Goal: Complete application form: Complete application form

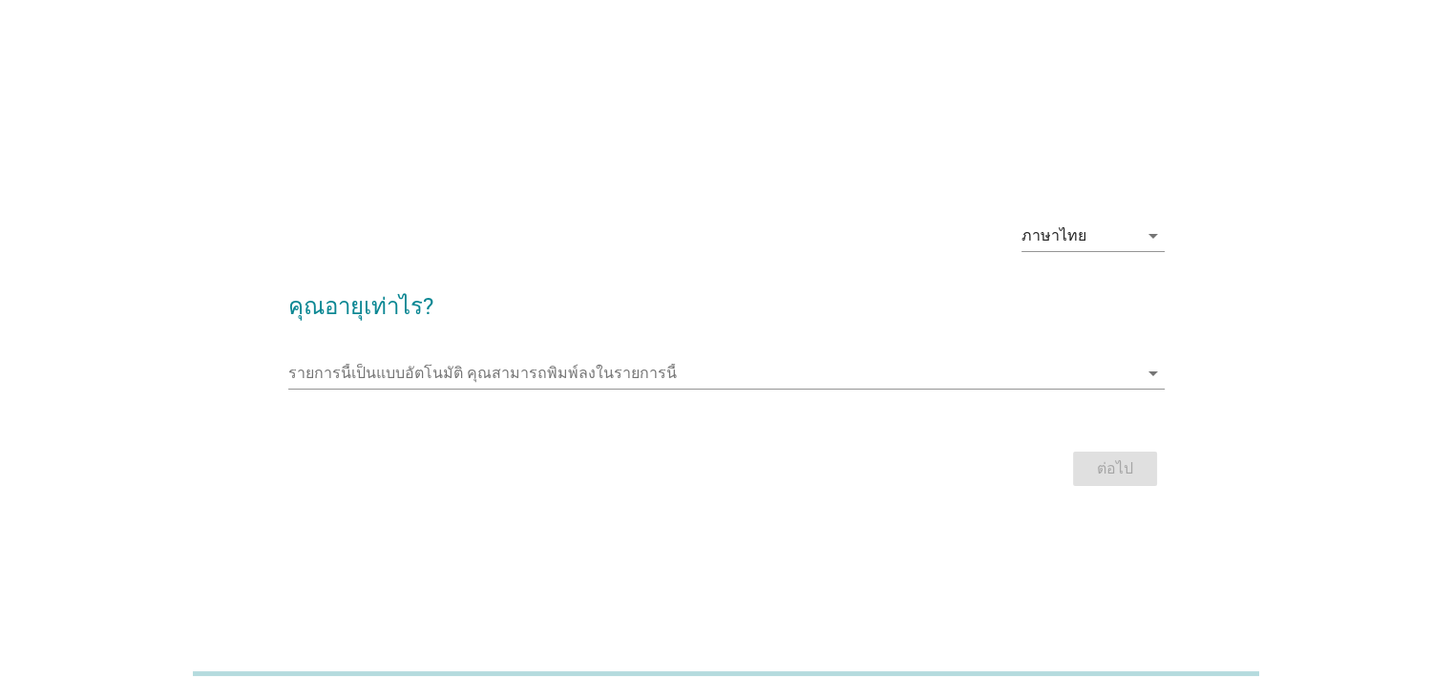
click at [557, 356] on div "รายการนี้เป็นแบบอัตโนมัติ [PERSON_NAME]พิมพ์ลงในรายการนี้ arrow_drop_down" at bounding box center [726, 376] width 876 height 61
click at [554, 367] on input "รายการนี้เป็นแบบอัตโนมัติ คุณสามารถพิมพ์ลงในรายการนี้" at bounding box center [712, 373] width 849 height 31
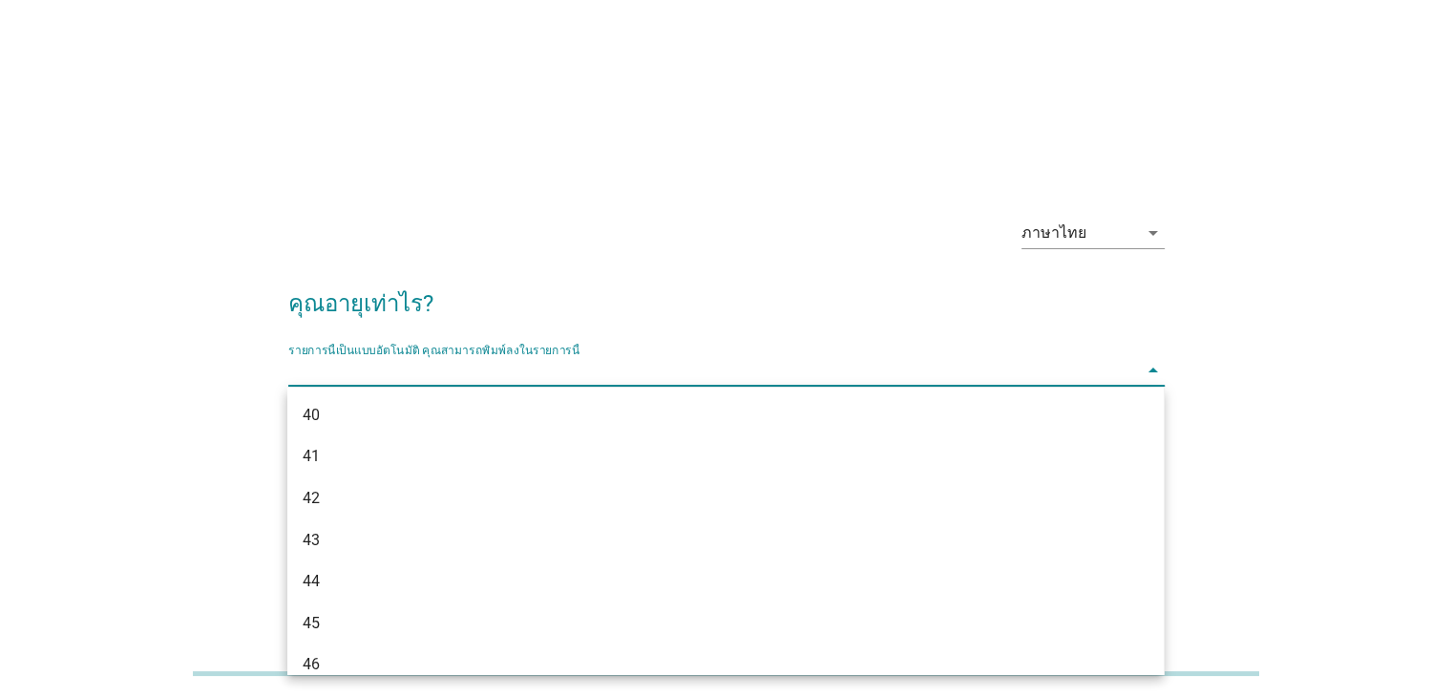
scroll to position [909, 0]
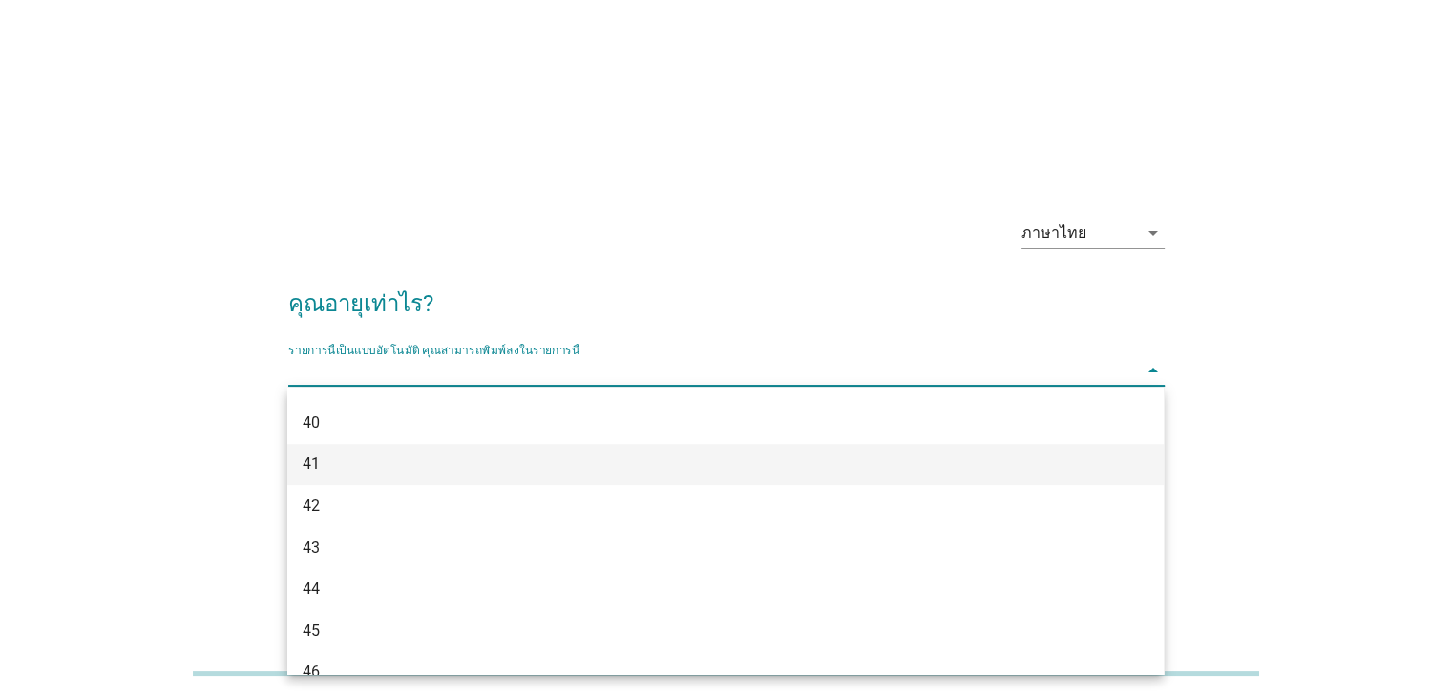
click at [363, 460] on div "41" at bounding box center [690, 463] width 775 height 23
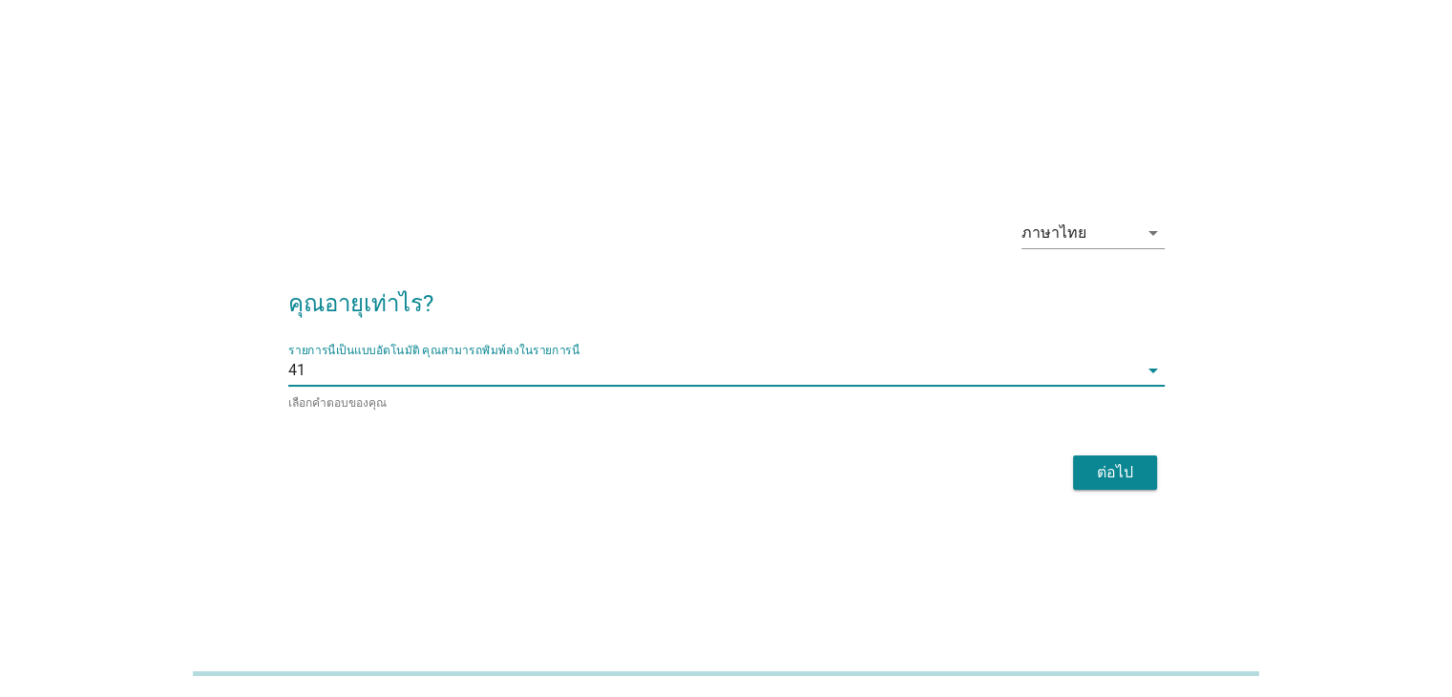
click at [1141, 502] on div "ภาษาไทย arrow_drop_down คุณอายุเท่าไร? รายการนี้เป็นแบบอัตโนมัติ [PERSON_NAME]พ…" at bounding box center [726, 349] width 907 height 324
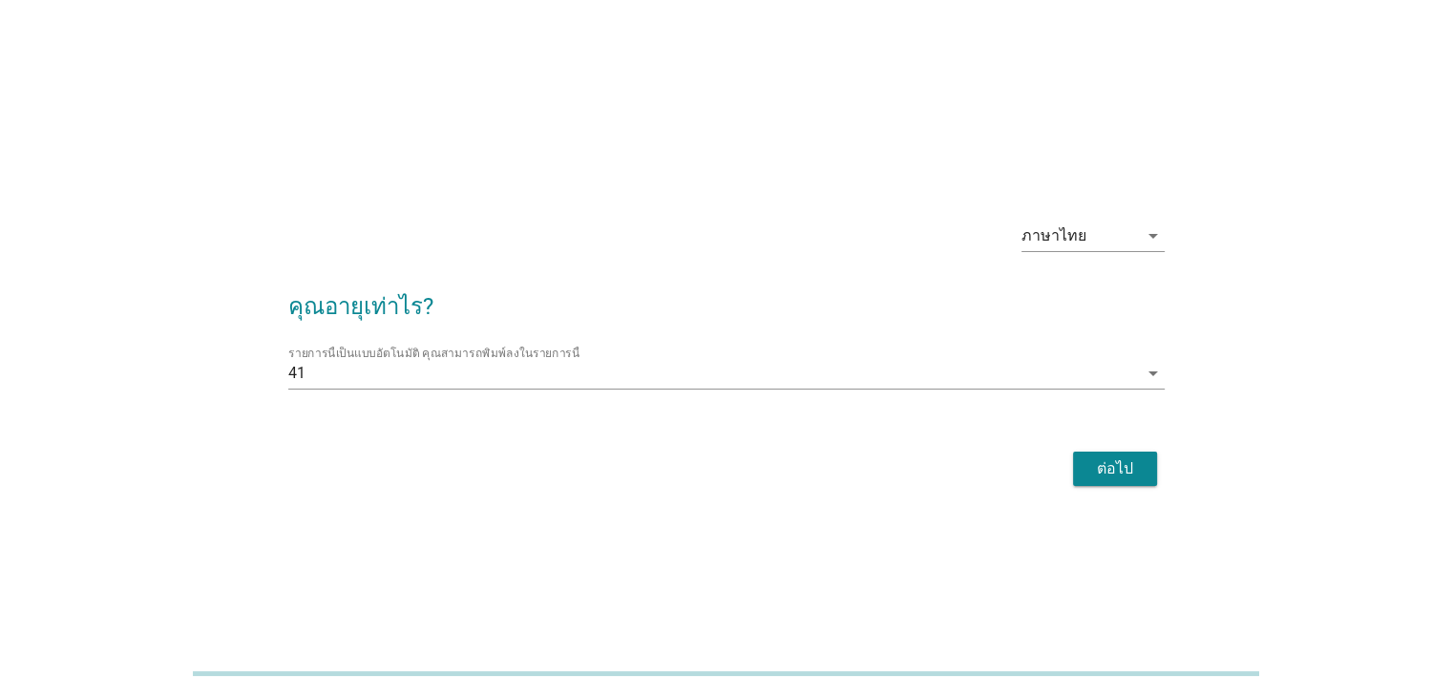
click at [1129, 481] on button "ต่อไป" at bounding box center [1115, 468] width 84 height 34
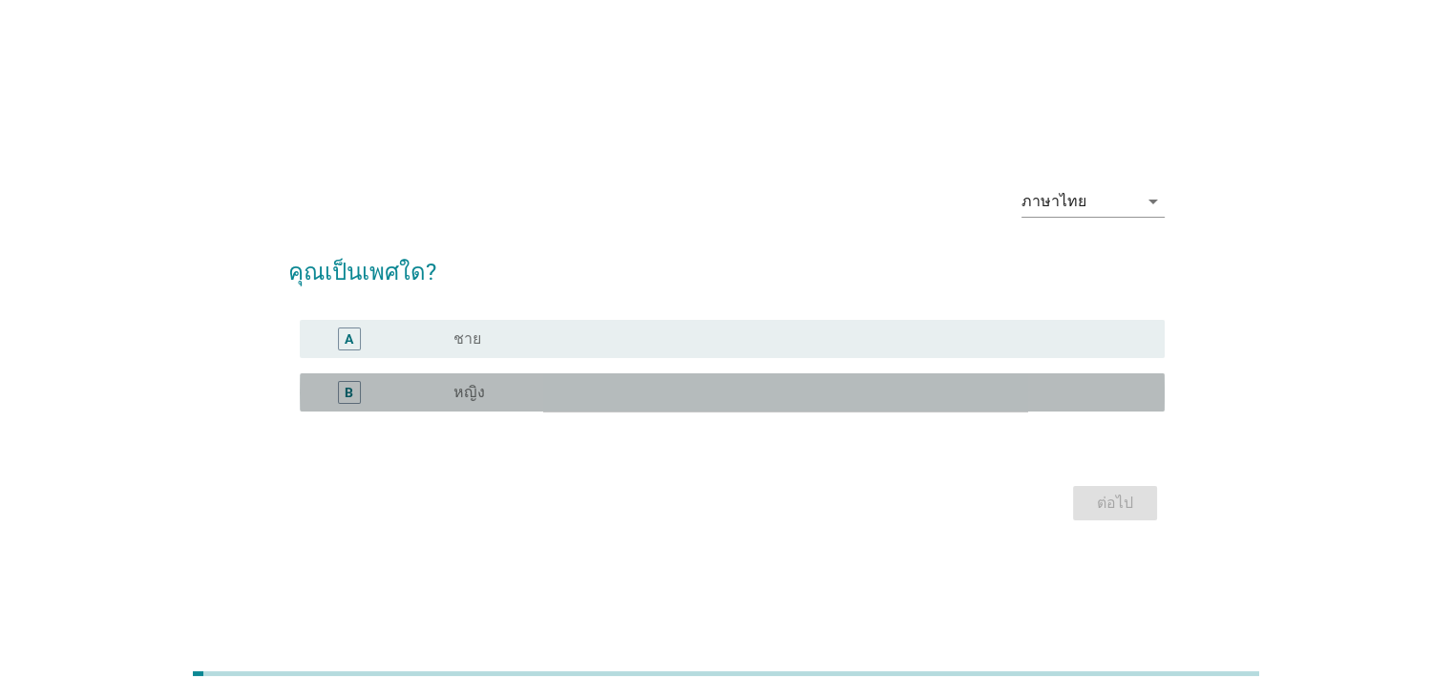
click at [558, 375] on div "B radio_button_unchecked หญิง" at bounding box center [732, 392] width 865 height 38
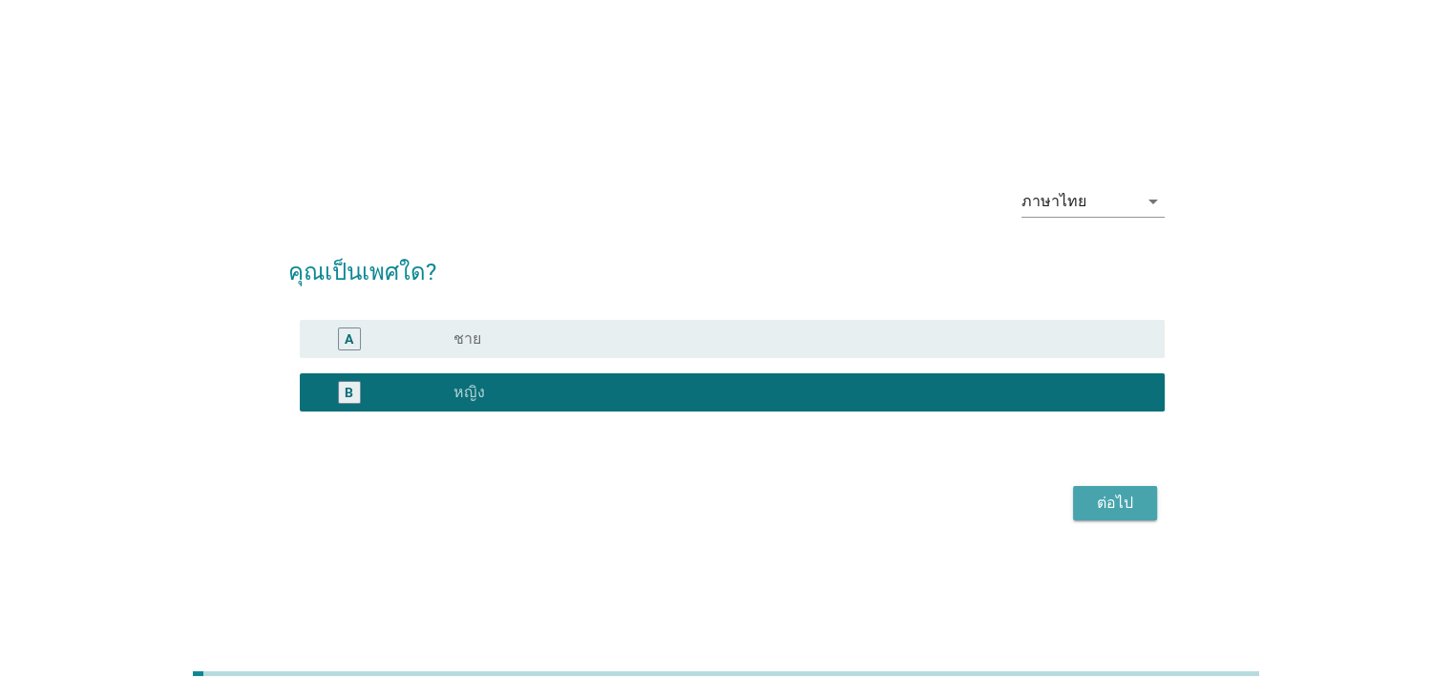
click at [1107, 497] on div "ต่อไป" at bounding box center [1114, 503] width 53 height 23
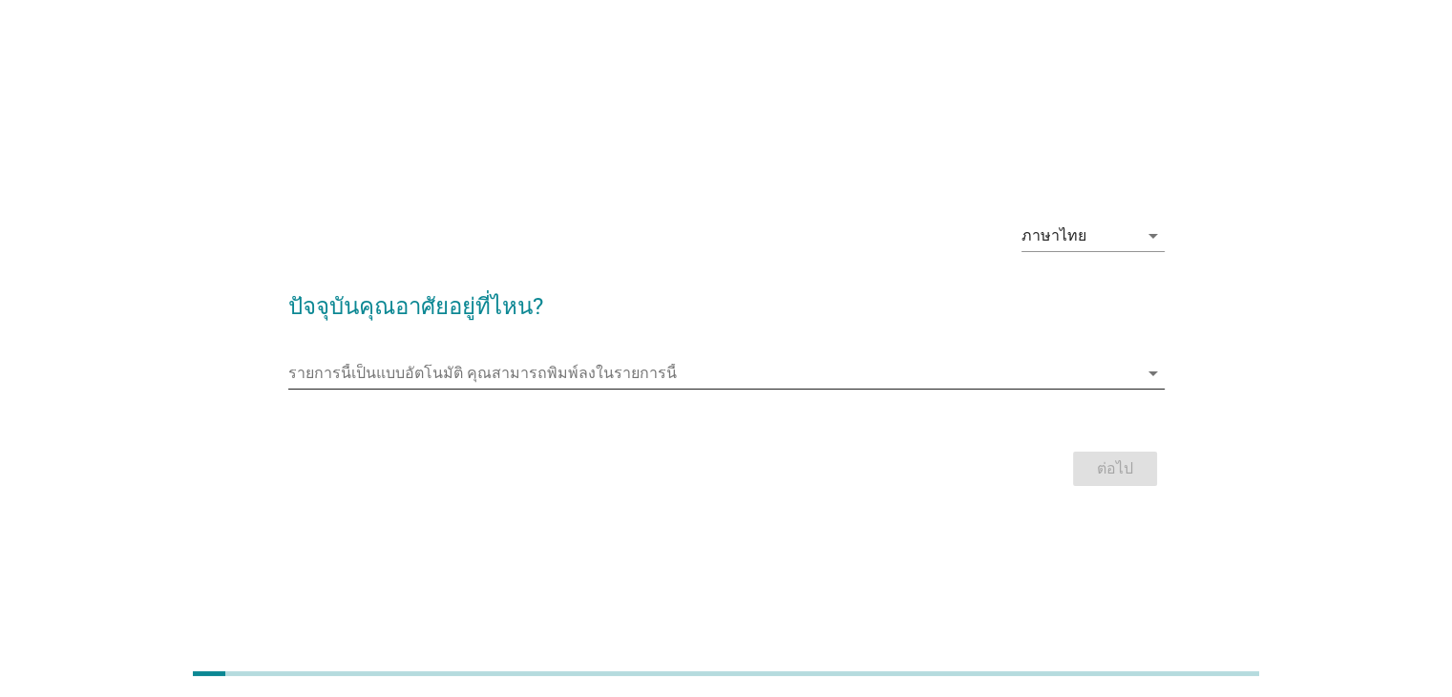
click at [723, 367] on input "รายการนี้เป็นแบบอัตโนมัติ คุณสามารถพิมพ์ลงในรายการนี้" at bounding box center [712, 373] width 849 height 31
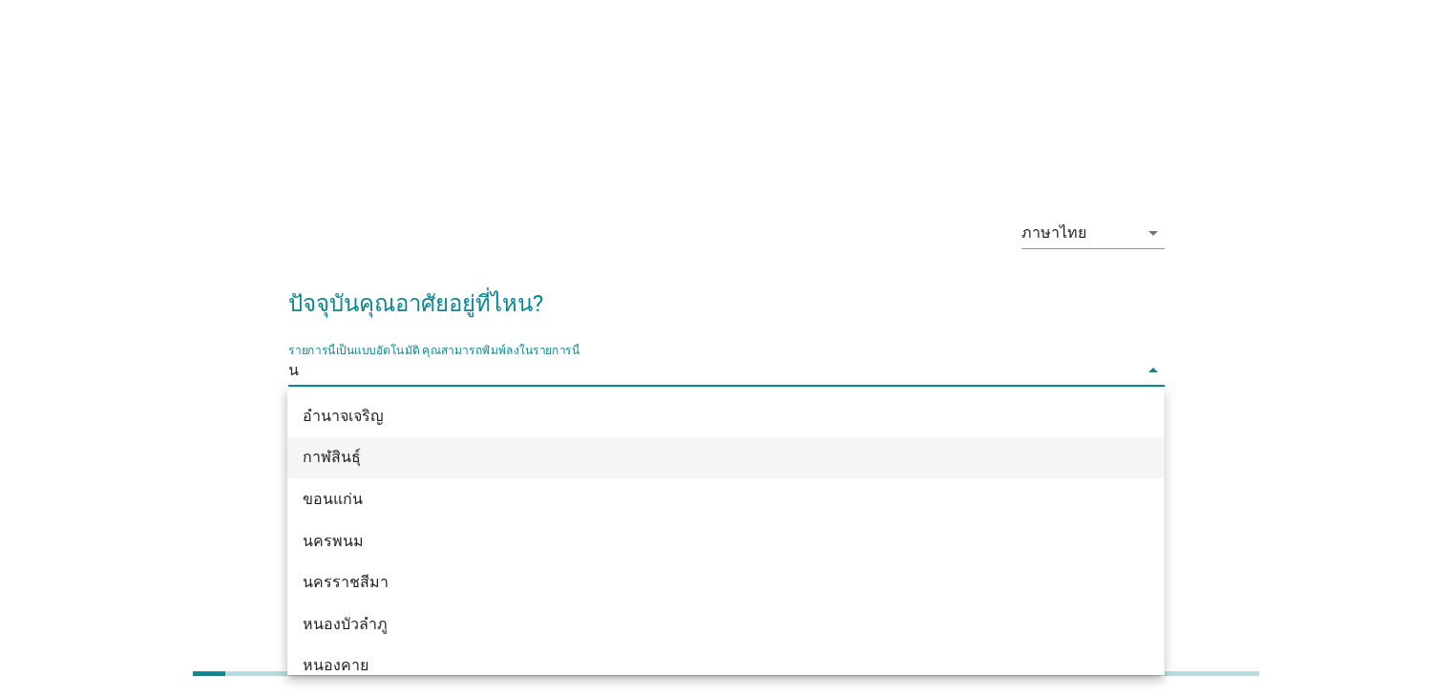
type input "นน"
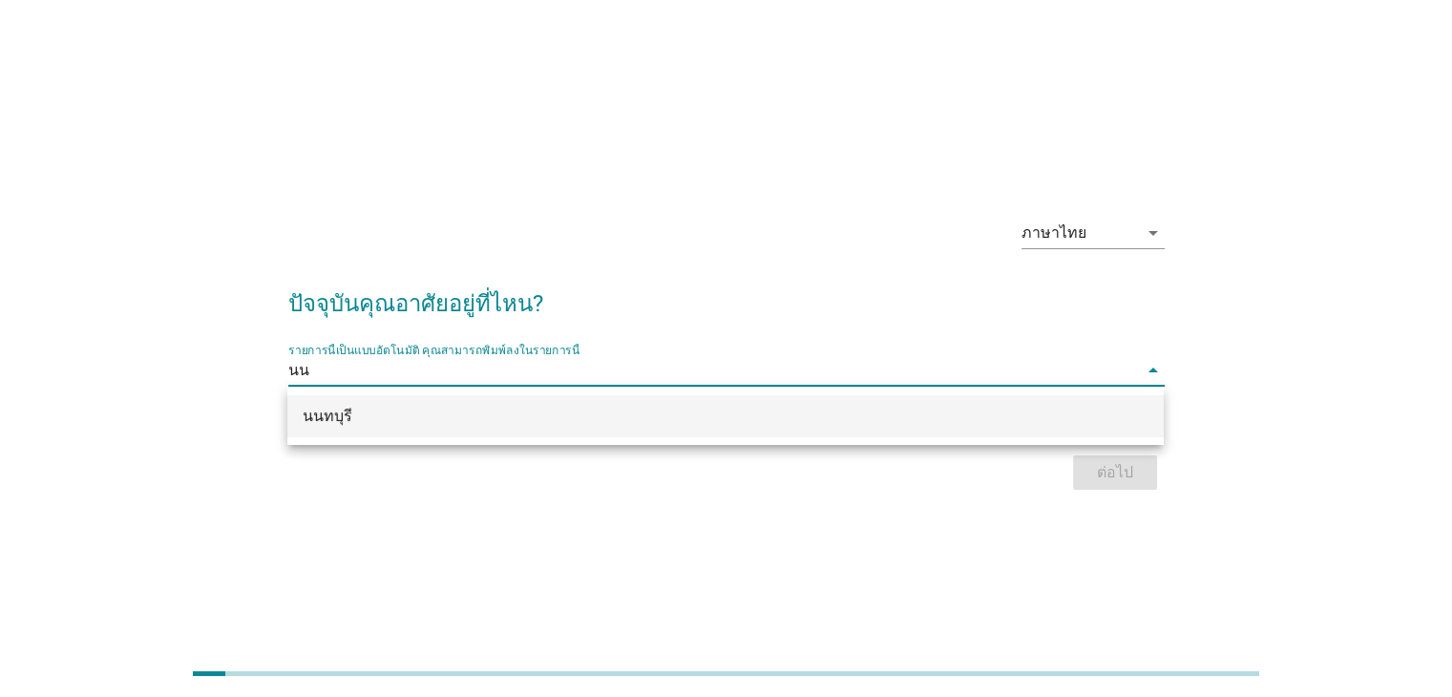
click at [470, 429] on div "นนทบุรี" at bounding box center [725, 416] width 876 height 42
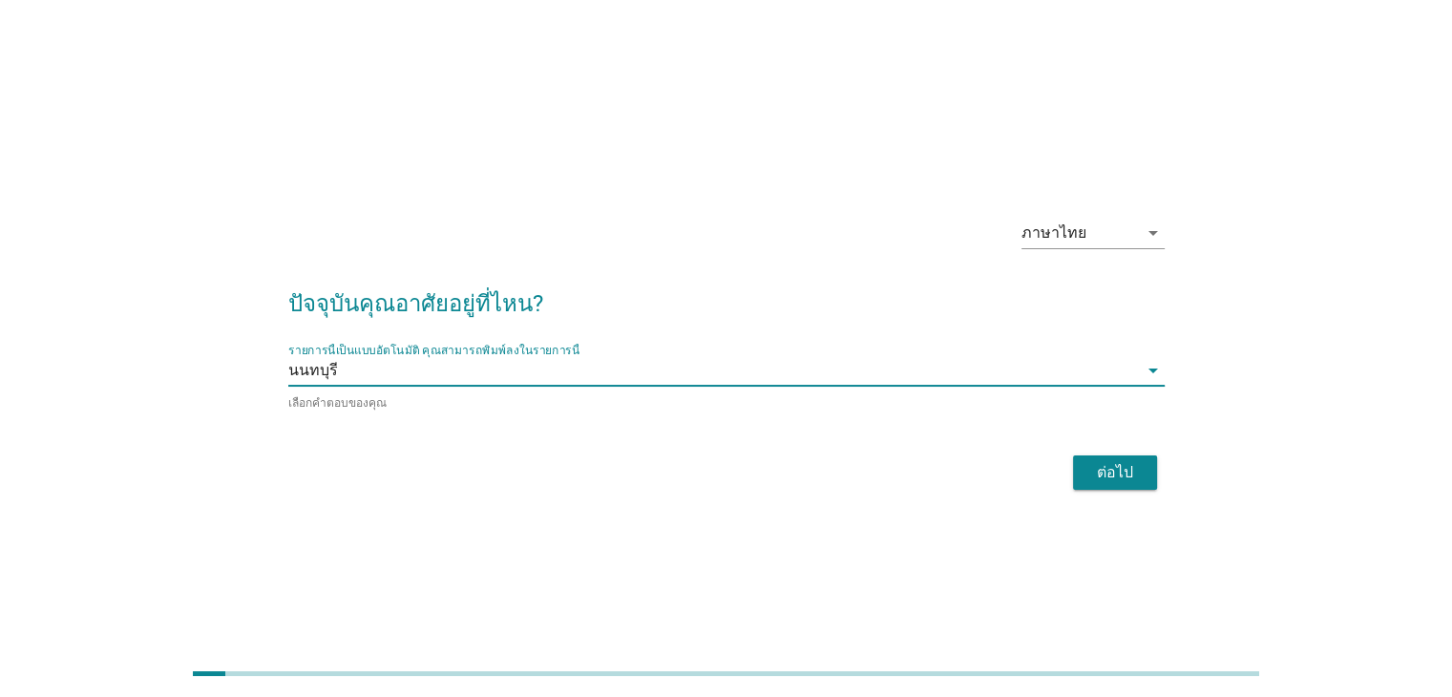
click at [1132, 467] on div "ต่อไป" at bounding box center [1114, 472] width 53 height 23
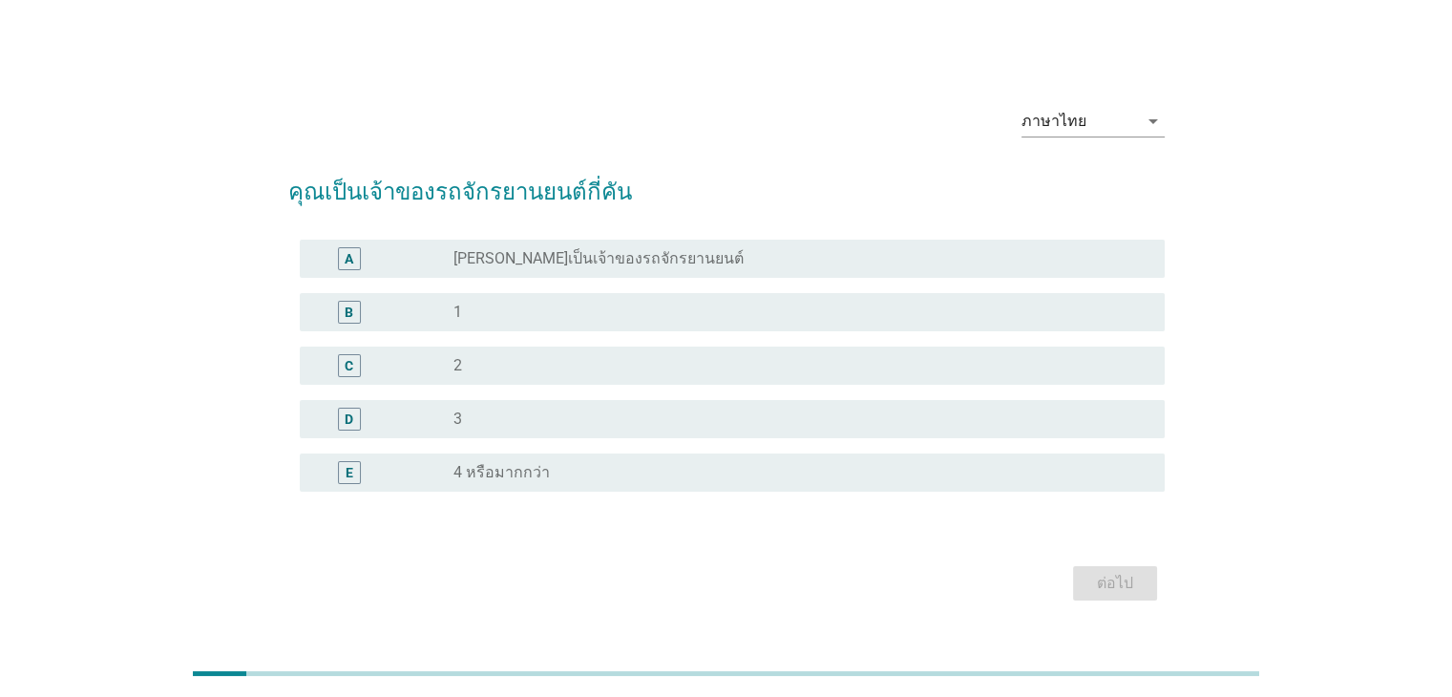
click at [621, 356] on div "radio_button_unchecked 2" at bounding box center [793, 365] width 680 height 19
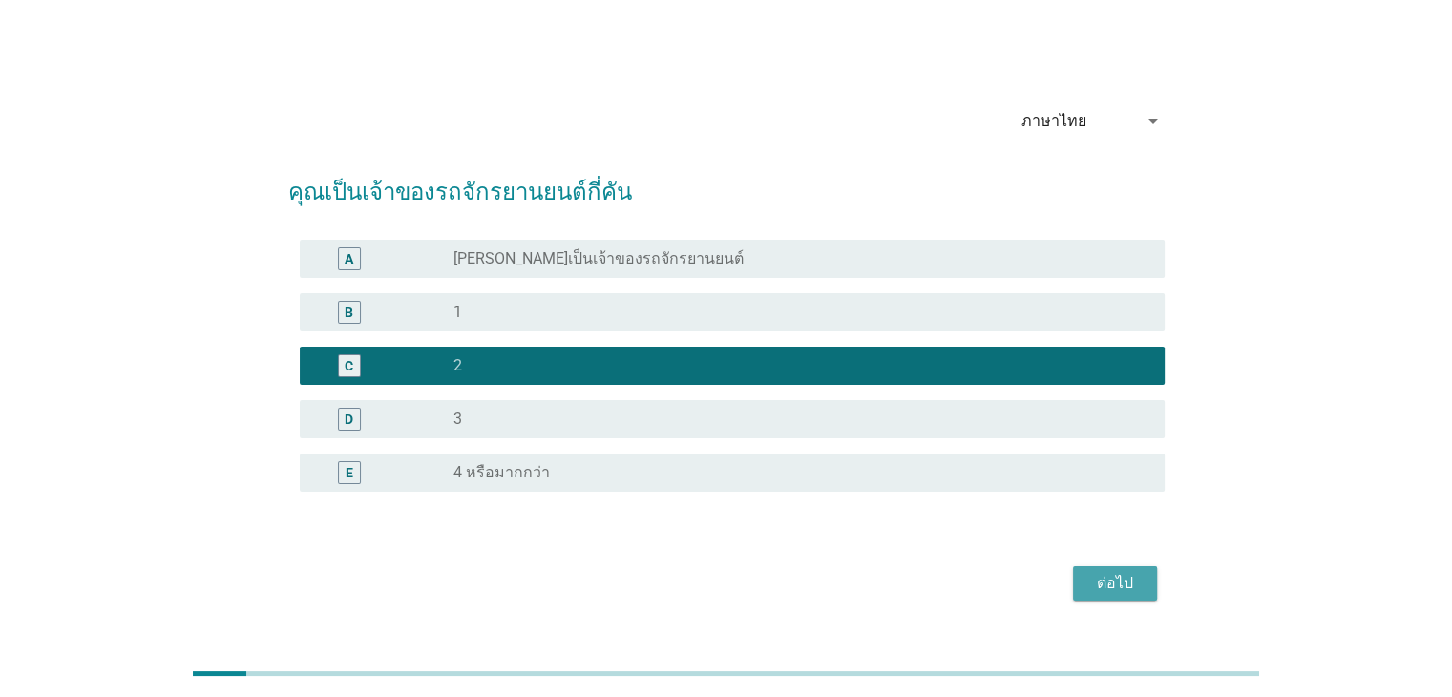
click at [1124, 589] on div "ต่อไป" at bounding box center [1114, 583] width 53 height 23
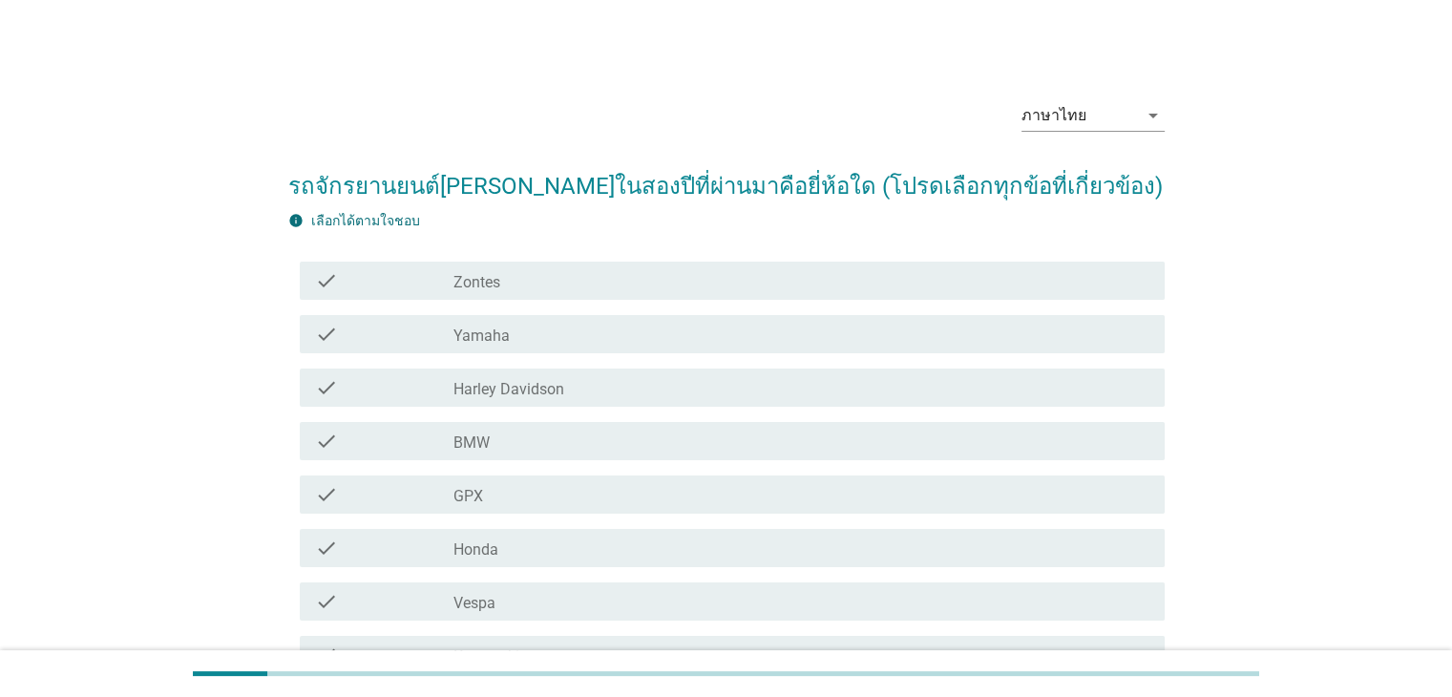
click at [1088, 578] on div "check check_box_outline_blank Vespa" at bounding box center [726, 601] width 876 height 53
click at [660, 548] on div "check_box_outline_blank Honda" at bounding box center [800, 547] width 695 height 23
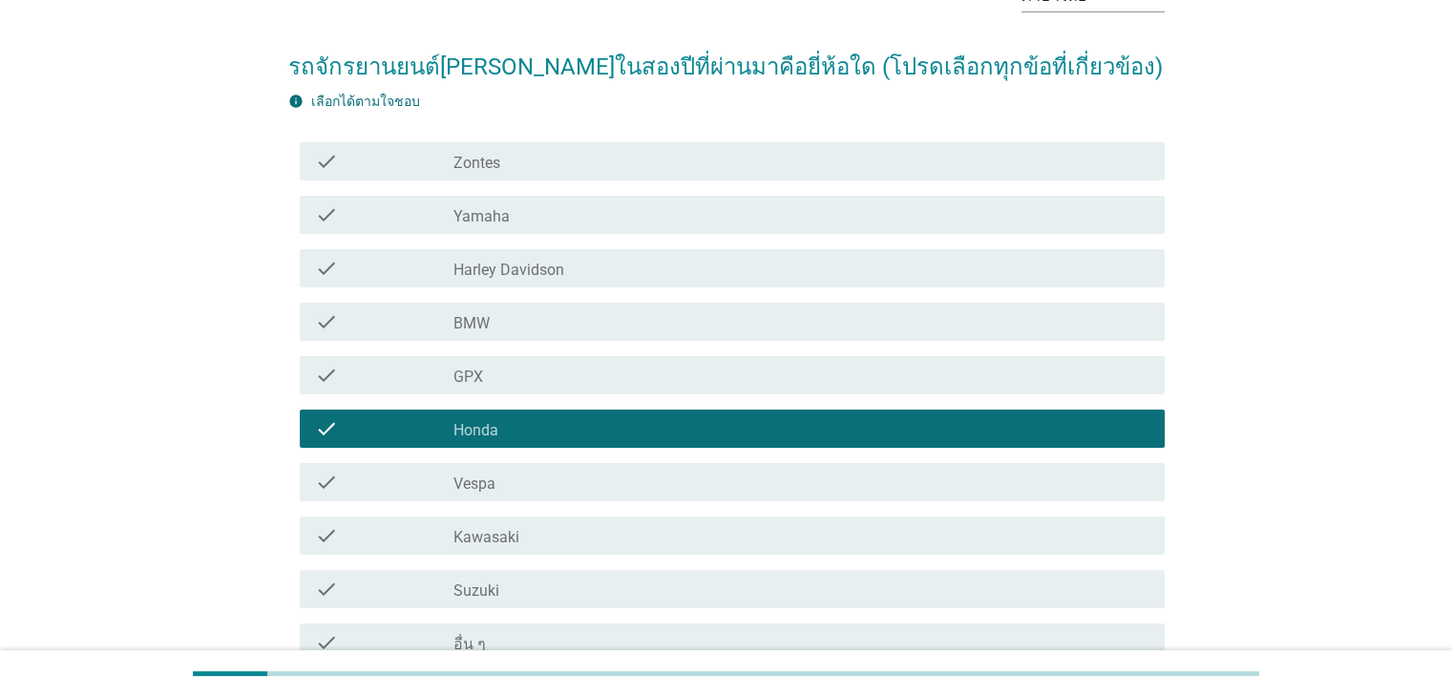
scroll to position [306, 0]
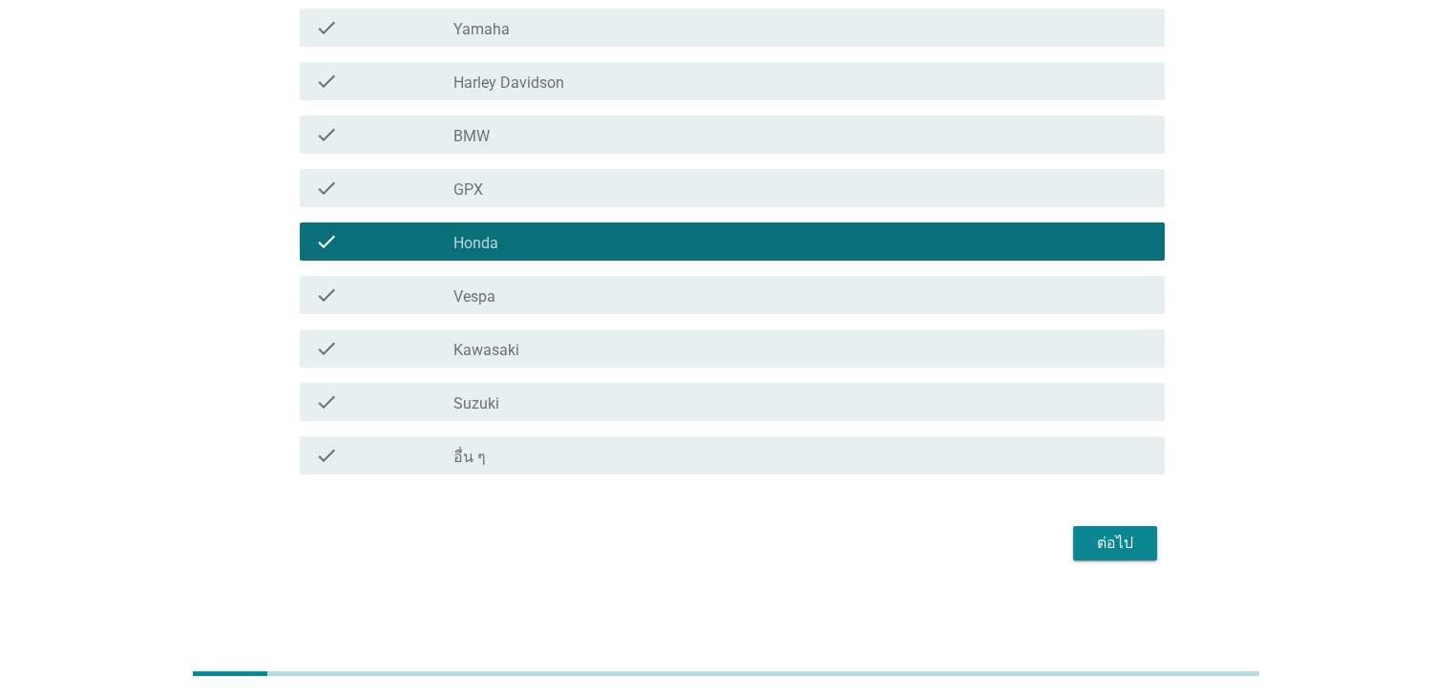
click at [1098, 540] on div "ต่อไป" at bounding box center [1114, 543] width 53 height 23
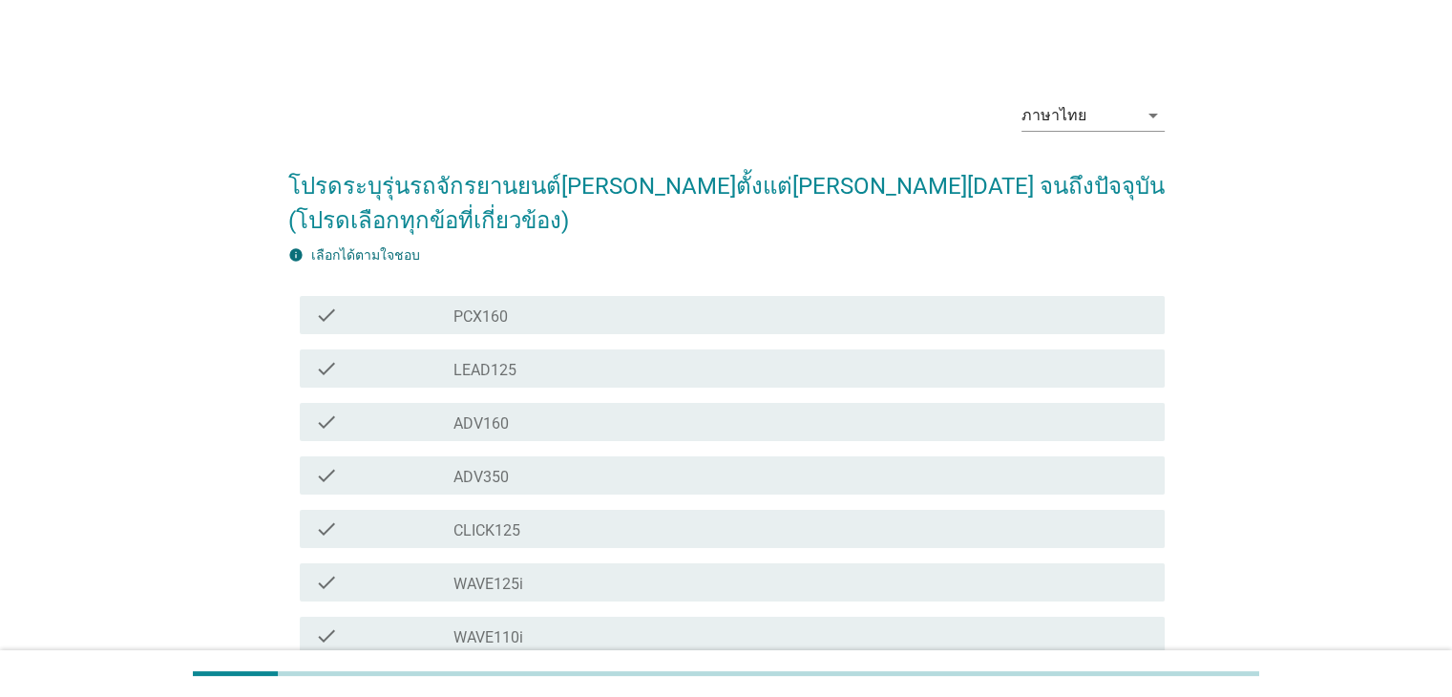
click at [637, 542] on div "check check_box_outline_blank CLICK125" at bounding box center [732, 529] width 865 height 38
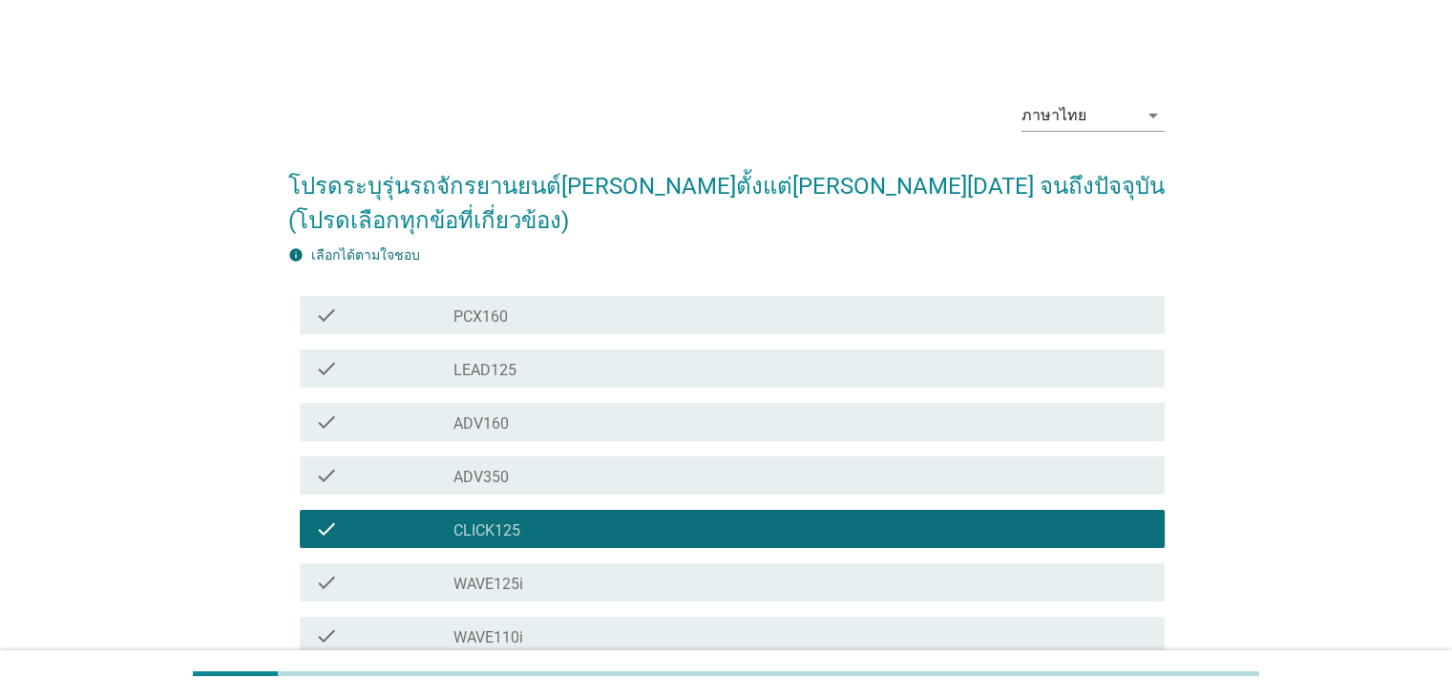
scroll to position [501, 0]
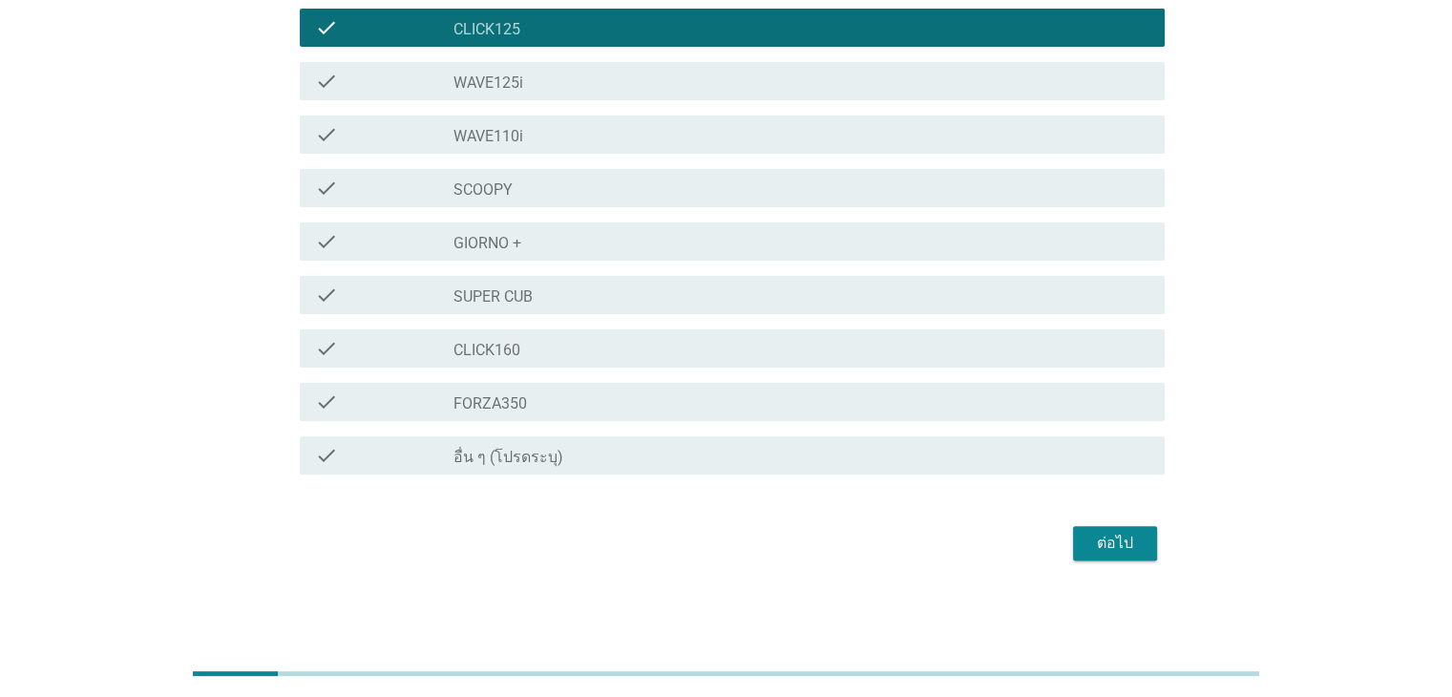
click at [588, 157] on div "check check_box_outline_blank WAVE110i" at bounding box center [726, 134] width 876 height 53
click at [563, 137] on div "check_box_outline_blank WAVE110i" at bounding box center [800, 134] width 695 height 23
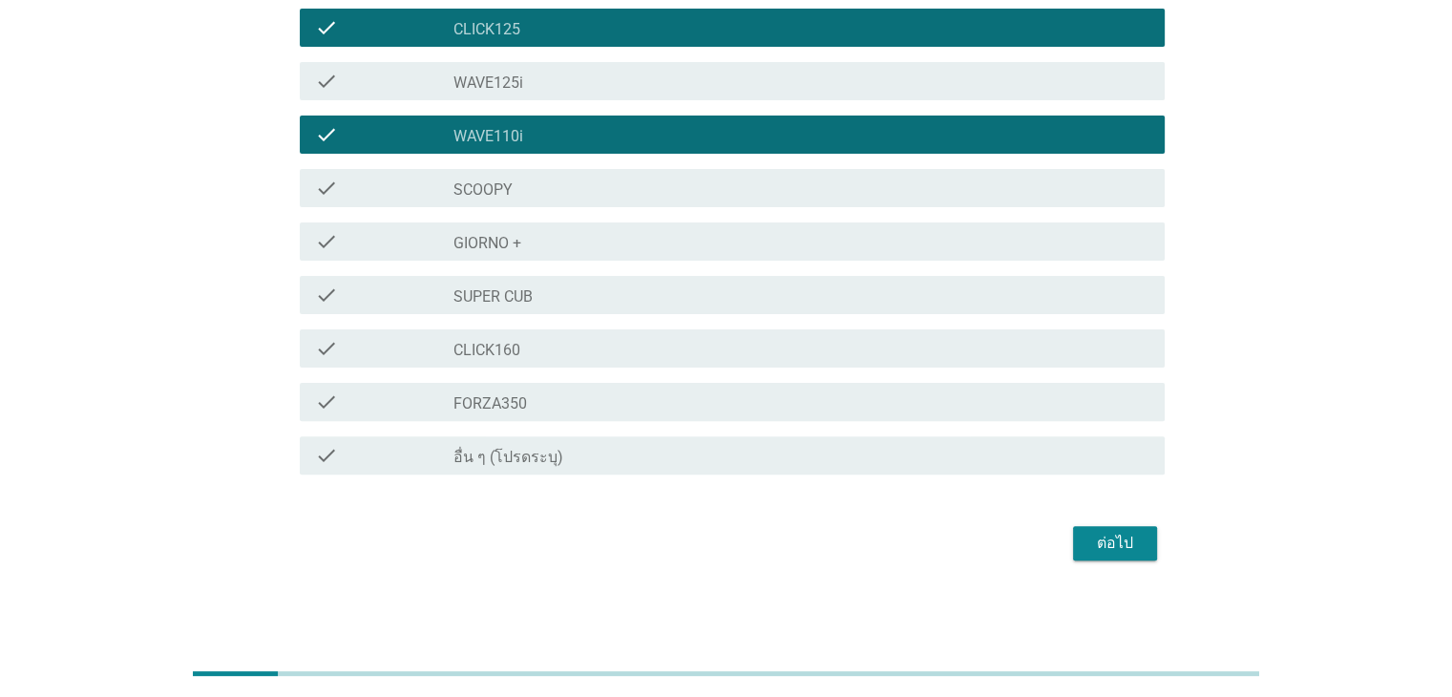
click at [1108, 555] on button "ต่อไป" at bounding box center [1115, 543] width 84 height 34
